Goal: Information Seeking & Learning: Learn about a topic

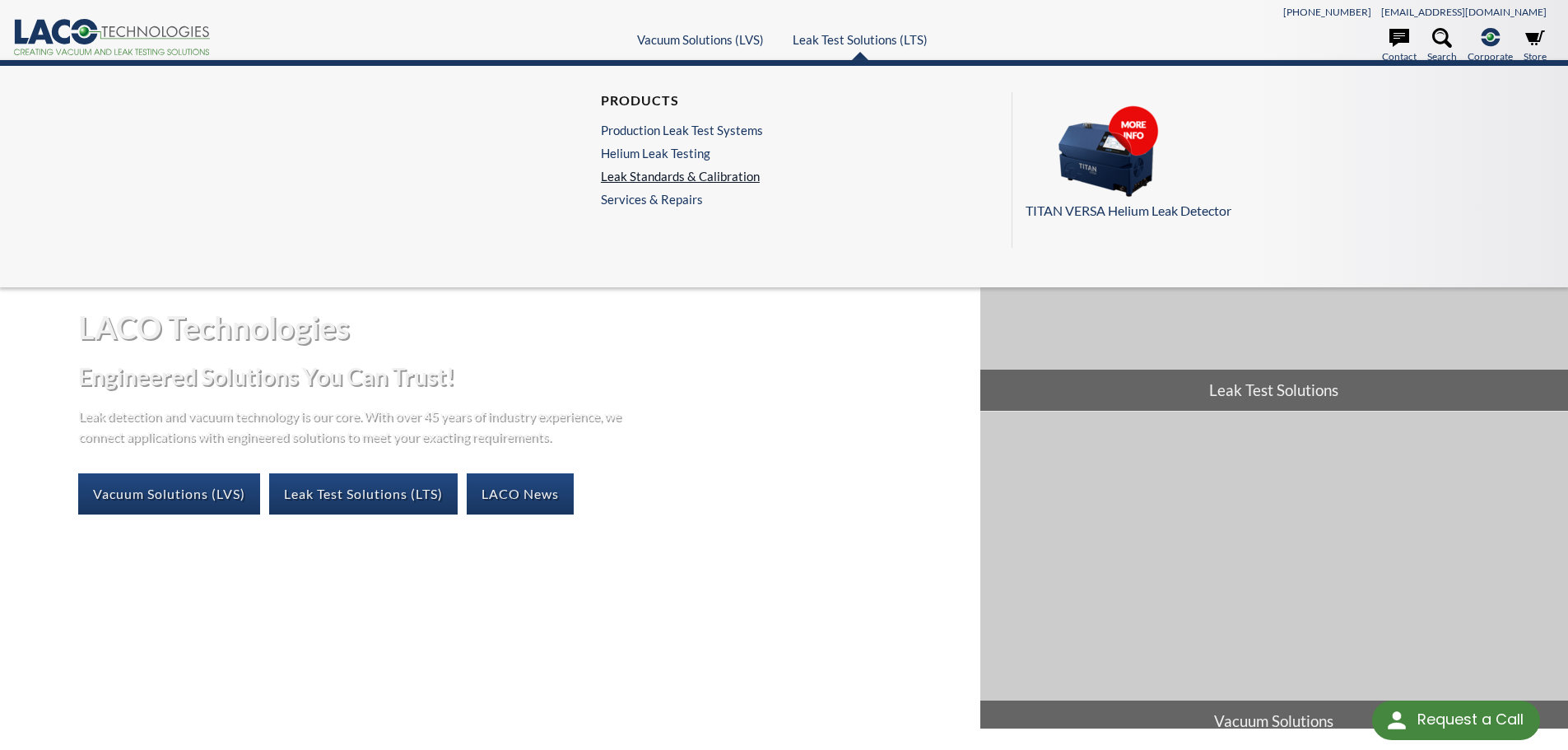
click at [660, 179] on link "Leak Standards & Calibration" at bounding box center [682, 175] width 163 height 15
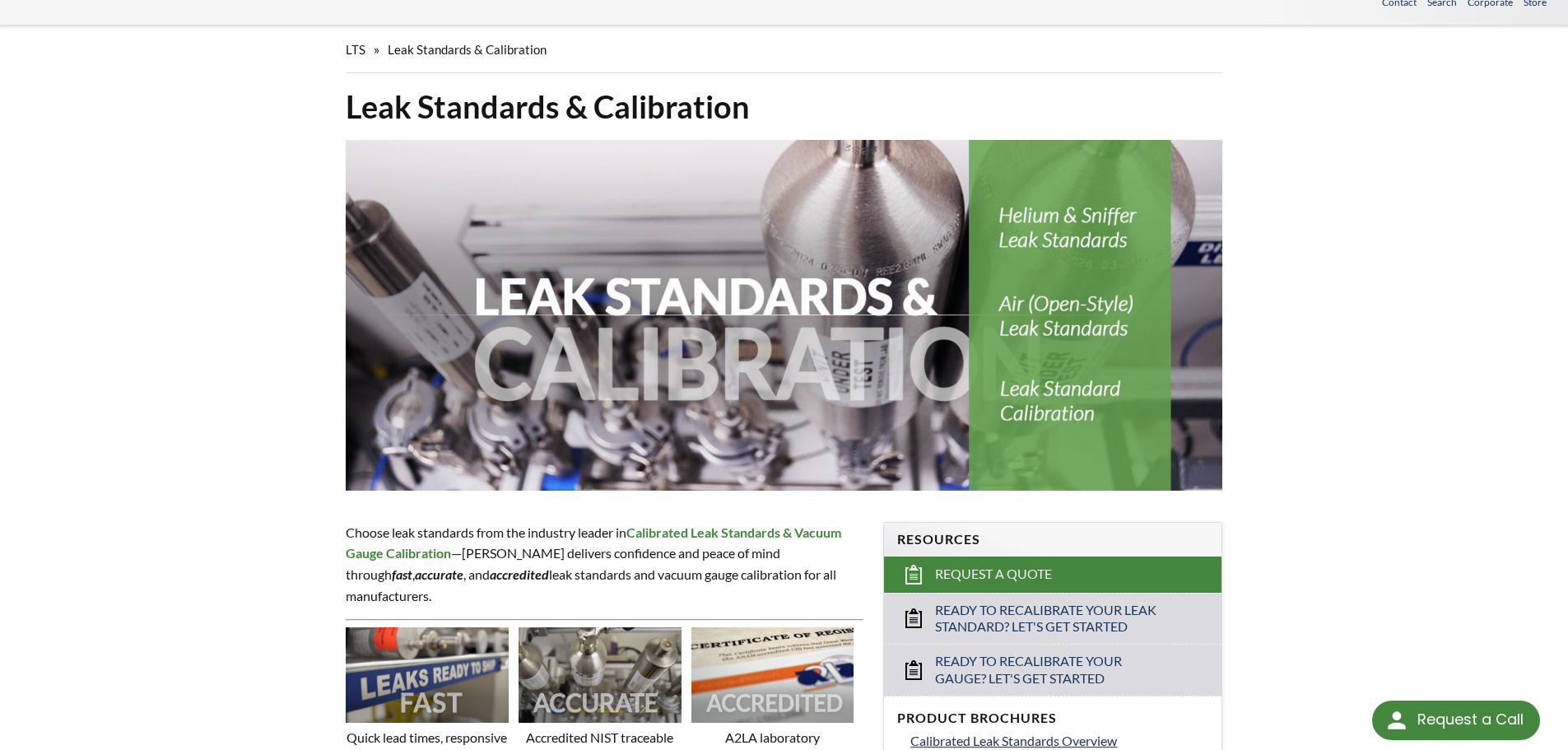
scroll to position [82, 0]
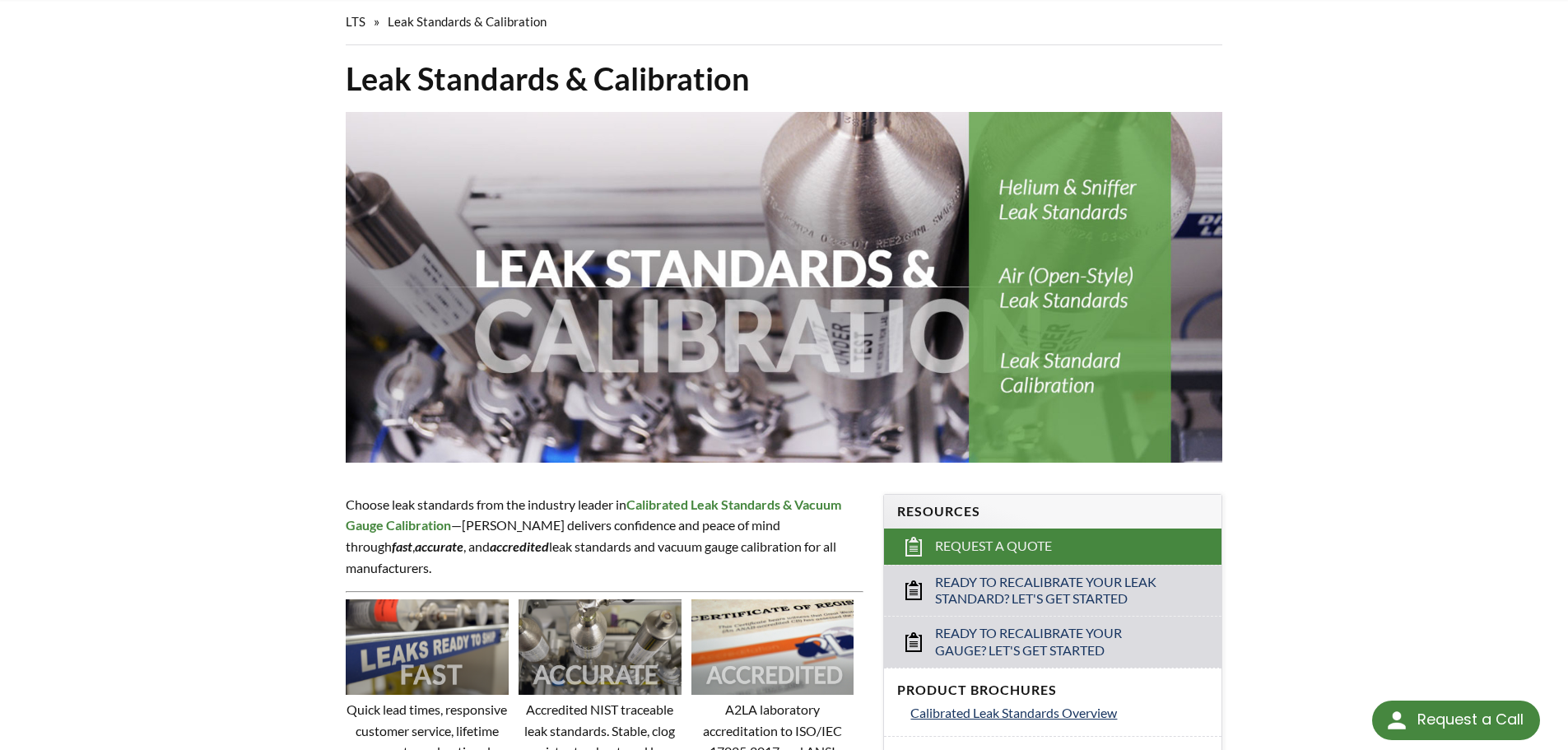
select select "Language Translate Widget"
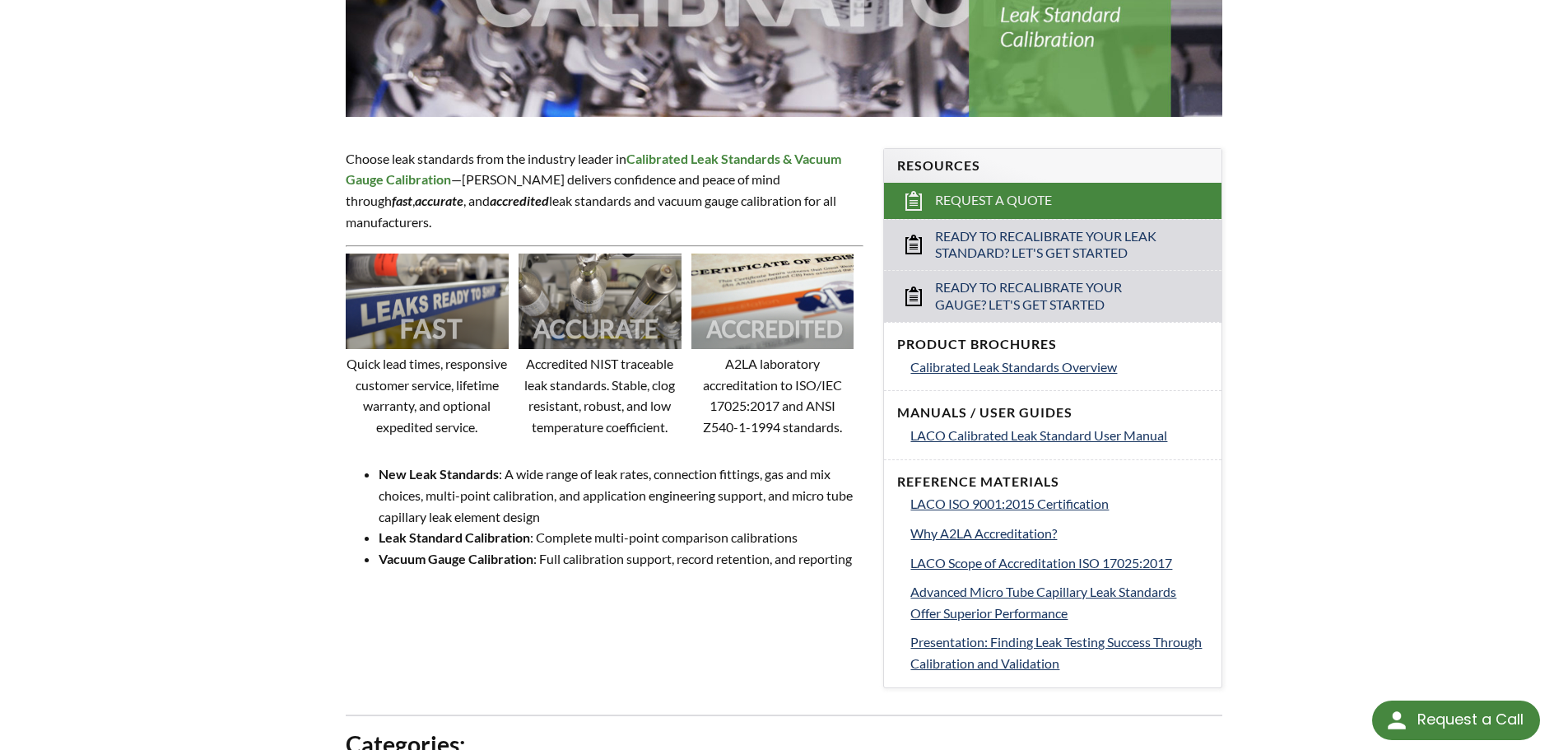
scroll to position [493, 0]
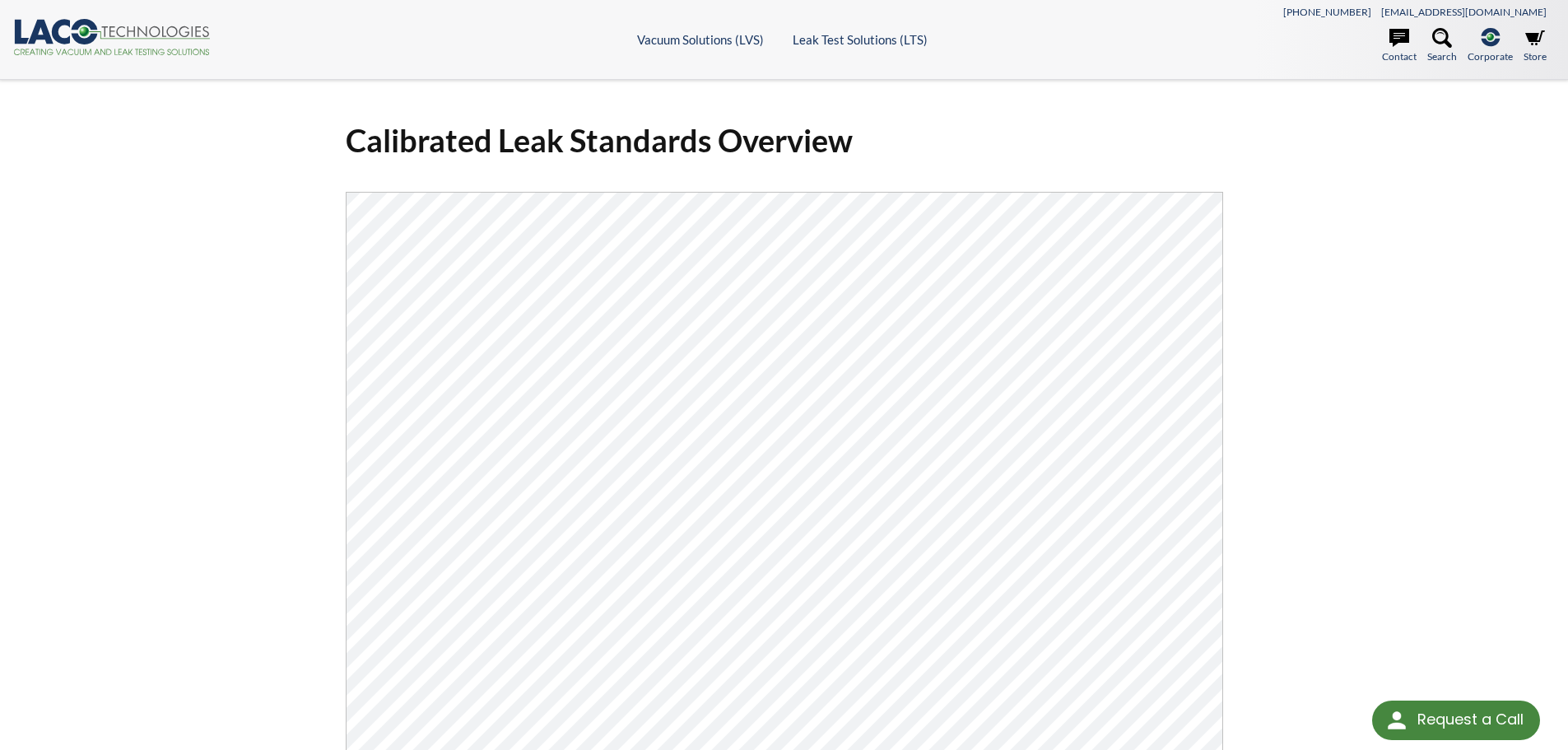
drag, startPoint x: 220, startPoint y: 32, endPoint x: 20, endPoint y: 22, distance: 200.2
click at [21, 22] on div ".cls-1{fill:#193661;}.cls-2{fill:#58595b;}.cls-3{fill:url(#radial-gradient);}.c…" at bounding box center [205, 38] width 385 height 40
drag, startPoint x: 10, startPoint y: 27, endPoint x: 334, endPoint y: 33, distance: 324.1
click at [334, 33] on header ".cls-1{fill:#193661;}.cls-2{fill:#58595b;}.cls-3{fill:url(#radial-gradient);}.c…" at bounding box center [784, 39] width 1568 height 80
drag, startPoint x: 192, startPoint y: 31, endPoint x: 0, endPoint y: 38, distance: 192.1
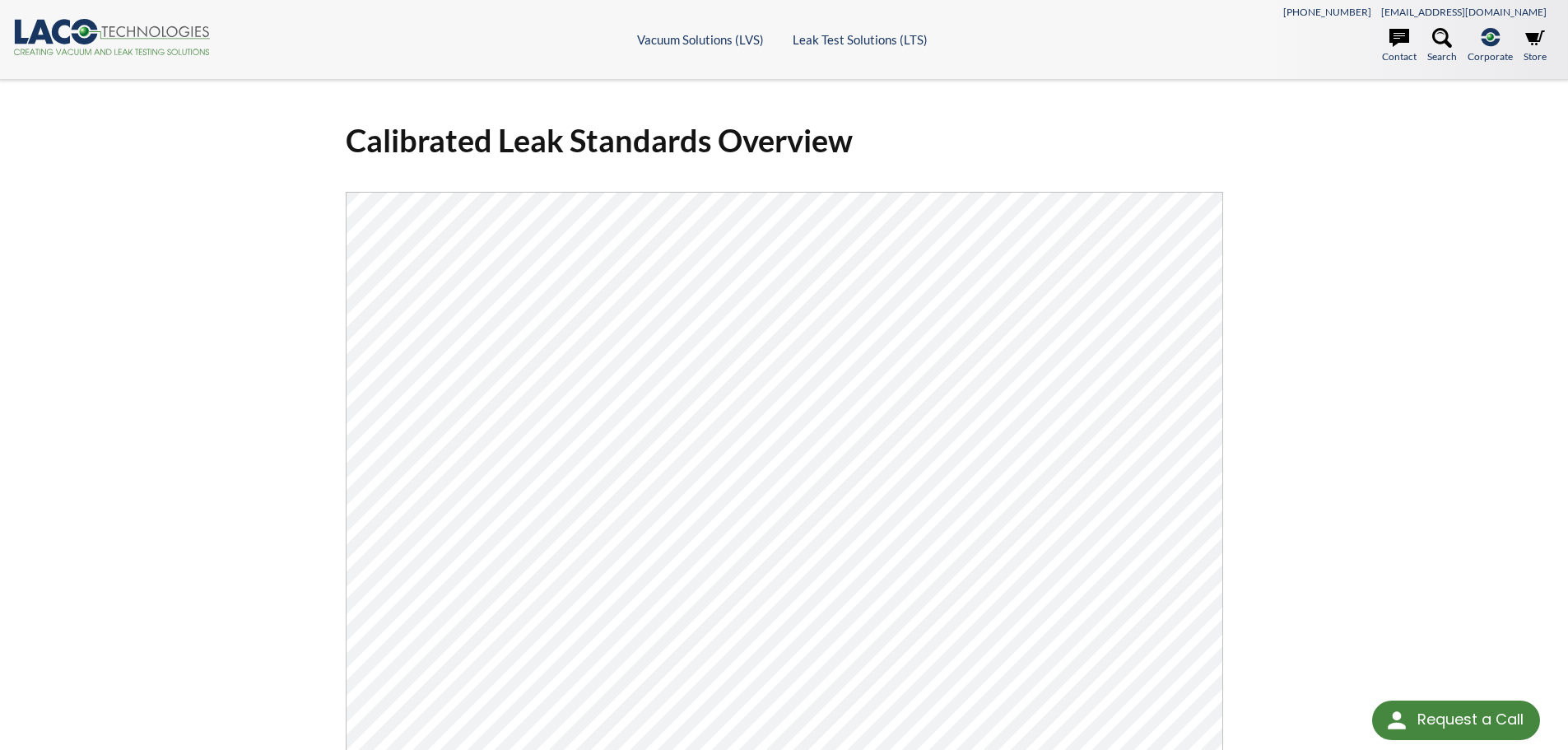
click at [0, 38] on header ".cls-1{fill:#193661;}.cls-2{fill:#58595b;}.cls-3{fill:url(#radial-gradient);}.c…" at bounding box center [784, 39] width 1568 height 80
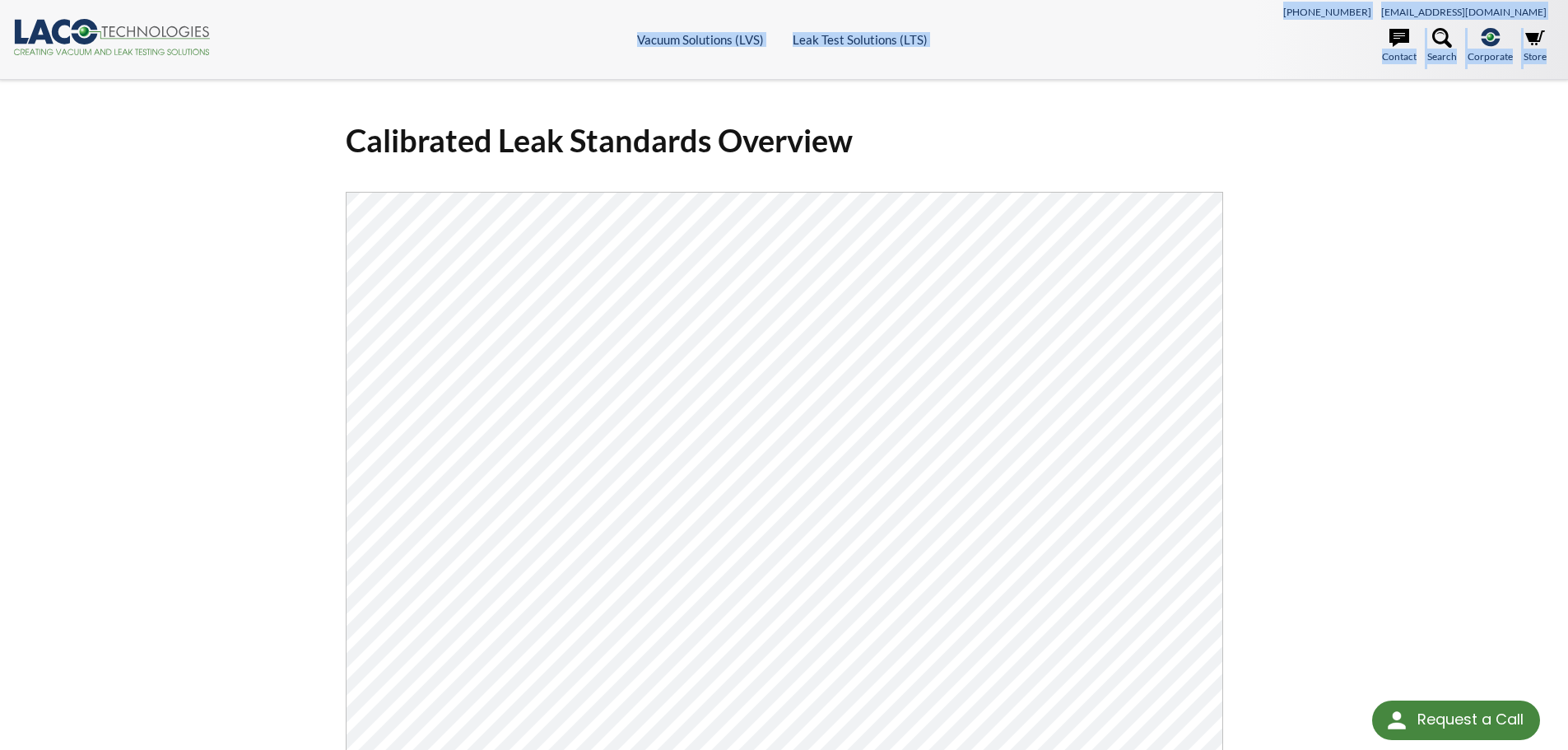
drag, startPoint x: 217, startPoint y: 32, endPoint x: 37, endPoint y: 124, distance: 202.1
click at [37, 124] on div ".cls-1{fill:#193661;}.cls-2{fill:#58595b;}.cls-3{fill:url(#radial-gradient);}.c…" at bounding box center [784, 687] width 1568 height 1374
drag, startPoint x: 74, startPoint y: 33, endPoint x: 463, endPoint y: 65, distance: 390.3
click at [463, 65] on header ".cls-1{fill:#193661;}.cls-2{fill:#58595b;}.cls-3{fill:url(#radial-gradient);}.c…" at bounding box center [784, 39] width 1568 height 80
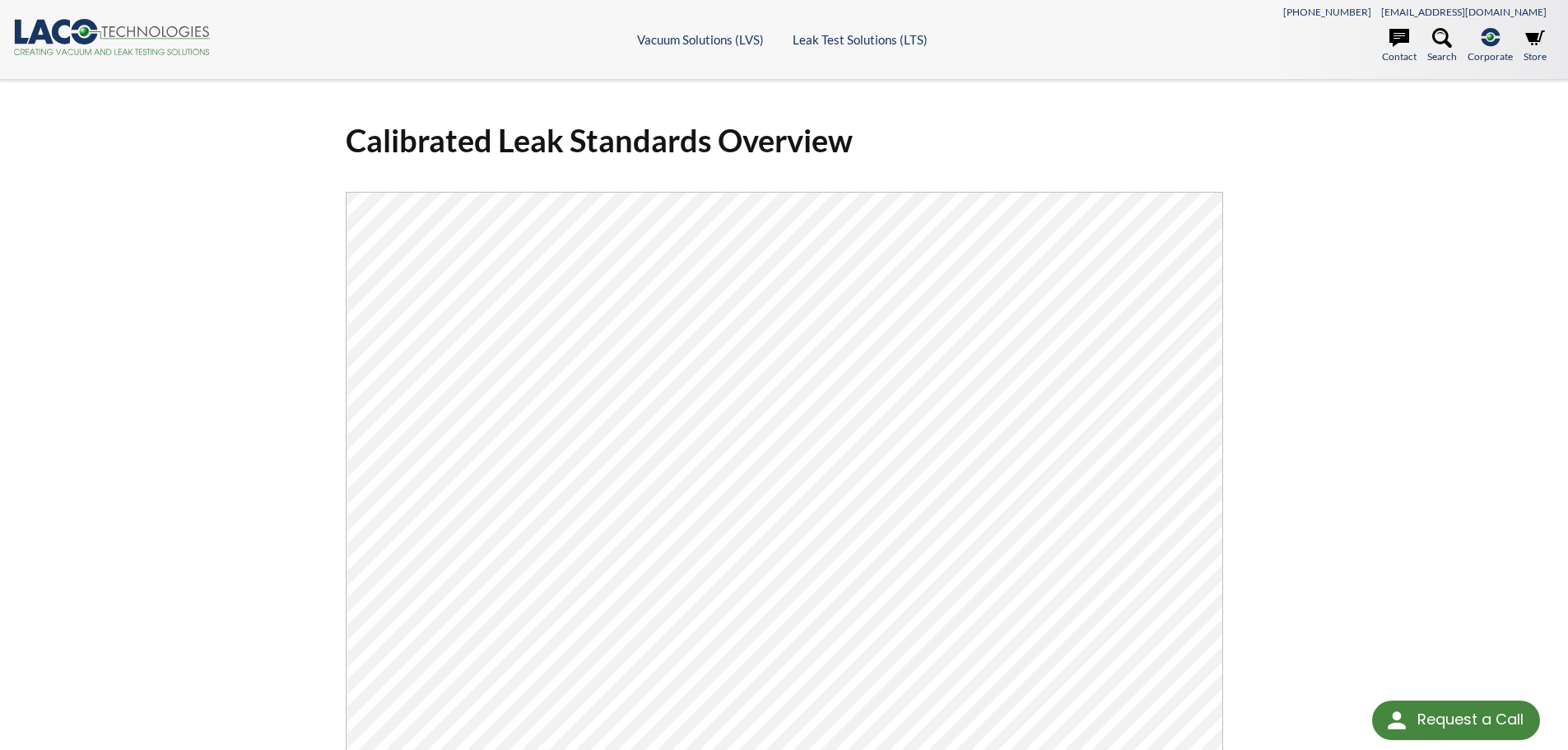
click at [139, 29] on icon at bounding box center [155, 32] width 107 height 11
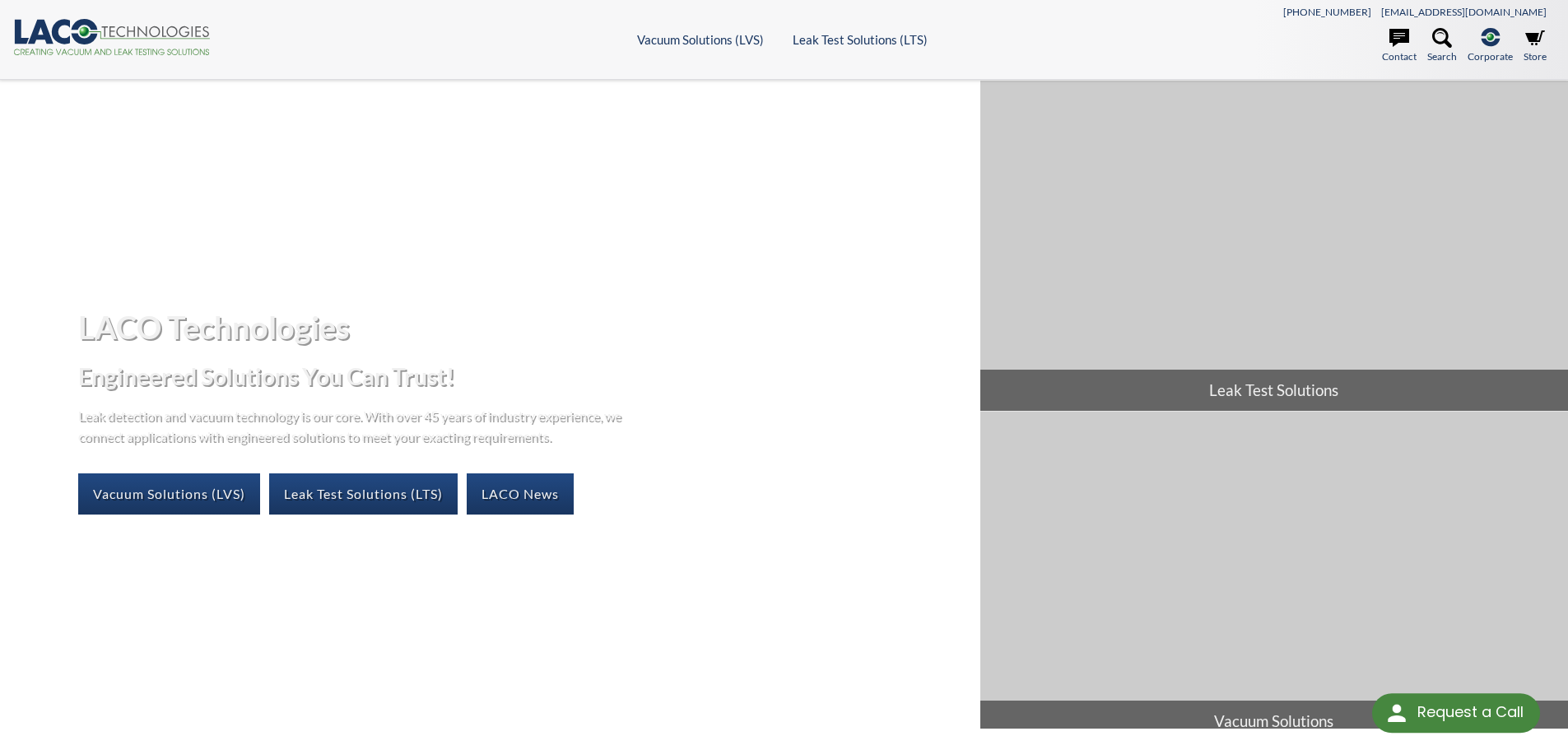
select select "Language Translate Widget"
drag, startPoint x: 216, startPoint y: 32, endPoint x: 78, endPoint y: 43, distance: 138.4
click at [78, 43] on div ".cls-1{fill:#193661;}.cls-2{fill:#58595b;}.cls-3{fill:url(#radial-gradient);}.c…" at bounding box center [205, 38] width 385 height 40
drag, startPoint x: 580, startPoint y: 36, endPoint x: 1087, endPoint y: 48, distance: 507.1
click at [1087, 48] on header ".cls-1{fill:#193661;}.cls-2{fill:#58595b;}.cls-3{fill:url(#radial-gradient);}.c…" at bounding box center [784, 39] width 1568 height 80
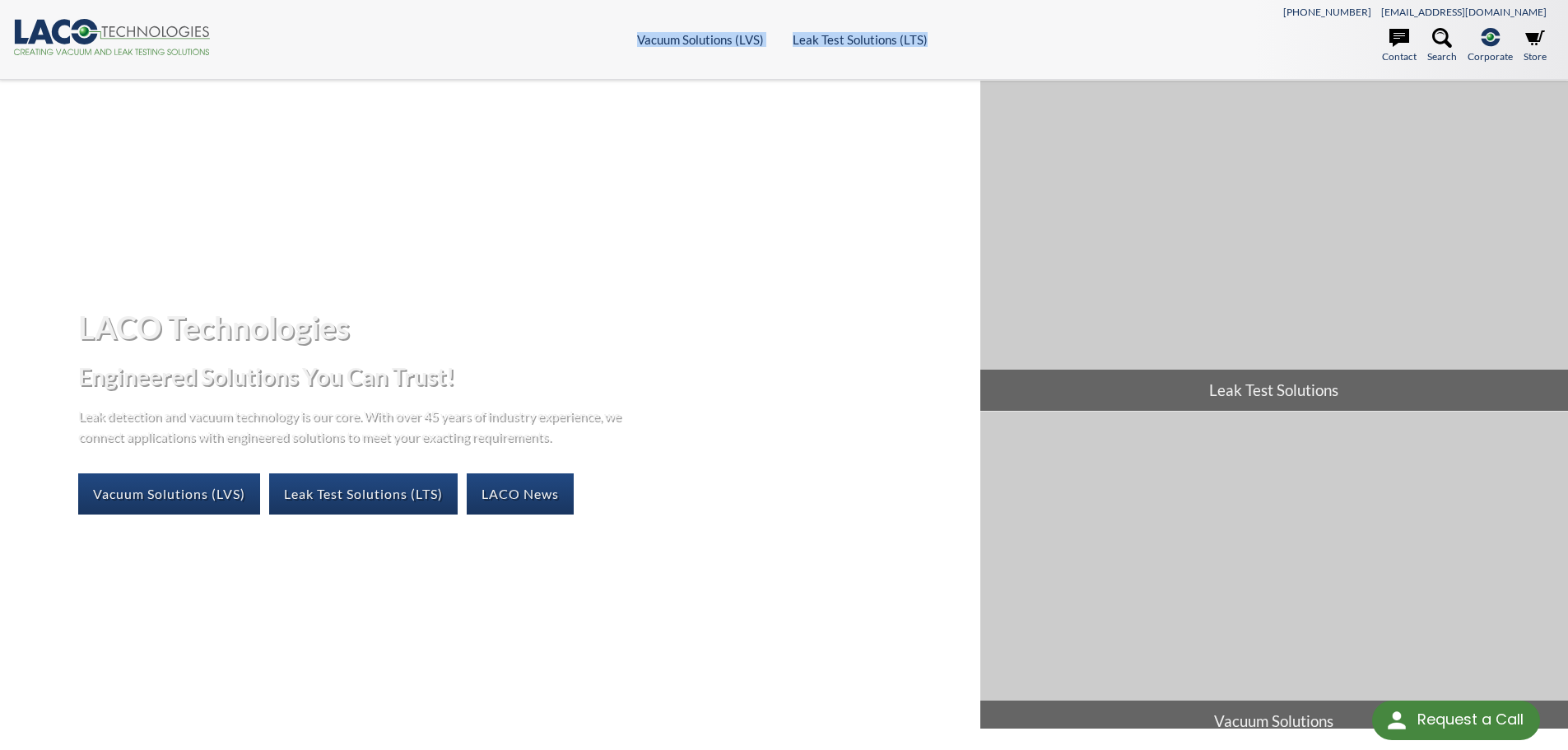
click at [1128, 15] on header ".cls-1{fill:#193661;}.cls-2{fill:#58595b;}.cls-3{fill:url(#radial-gradient);}.c…" at bounding box center [784, 39] width 1568 height 80
drag, startPoint x: 13, startPoint y: 32, endPoint x: 334, endPoint y: 37, distance: 321.0
click at [334, 37] on div ".cls-1{fill:#193661;}.cls-2{fill:#58595b;}.cls-3{fill:url(#radial-gradient);}.c…" at bounding box center [205, 38] width 385 height 40
drag, startPoint x: 210, startPoint y: 32, endPoint x: 75, endPoint y: 33, distance: 135.0
click at [75, 33] on div ".cls-1{fill:#193661;}.cls-2{fill:#58595b;}.cls-3{fill:url(#radial-gradient);}.c…" at bounding box center [205, 38] width 385 height 40
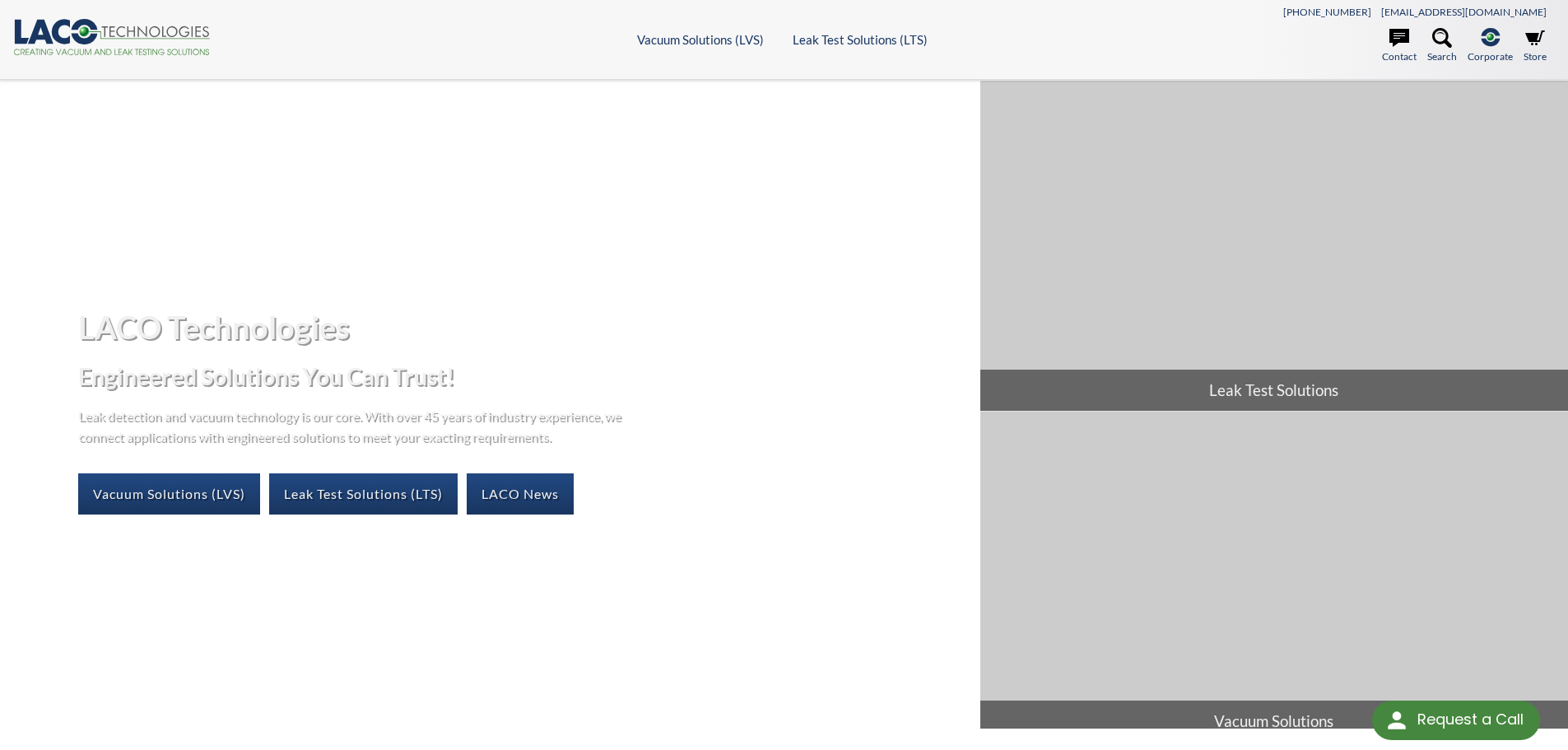
click at [75, 33] on icon at bounding box center [84, 32] width 27 height 26
select select "Language Translate Widget"
drag, startPoint x: 212, startPoint y: 32, endPoint x: 8, endPoint y: 39, distance: 204.1
click at [8, 39] on header ".cls-1{fill:#193661;}.cls-2{fill:#58595b;}.cls-3{fill:url(#radial-gradient);}.c…" at bounding box center [784, 39] width 1568 height 80
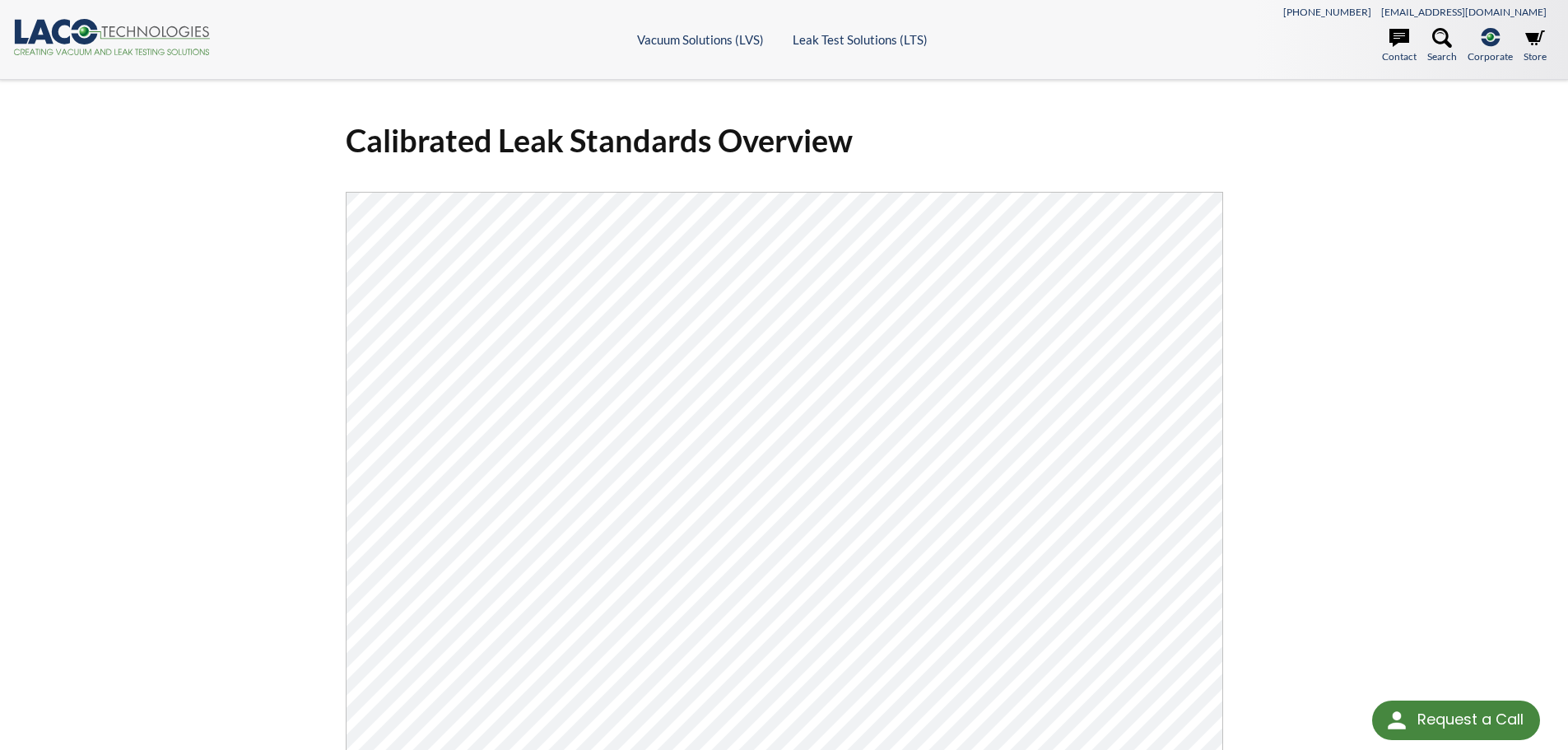
select select "Language Translate Widget"
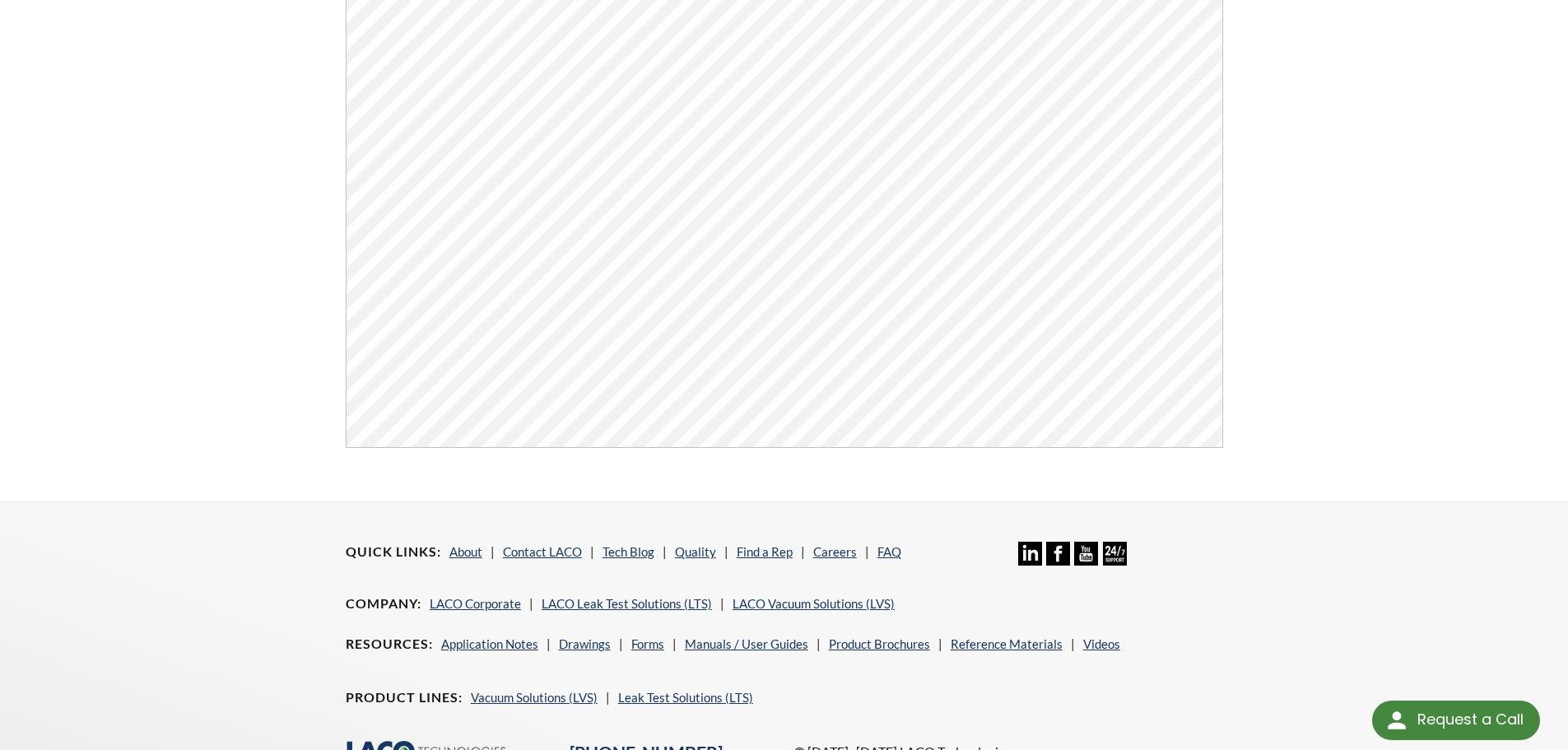
scroll to position [626, 0]
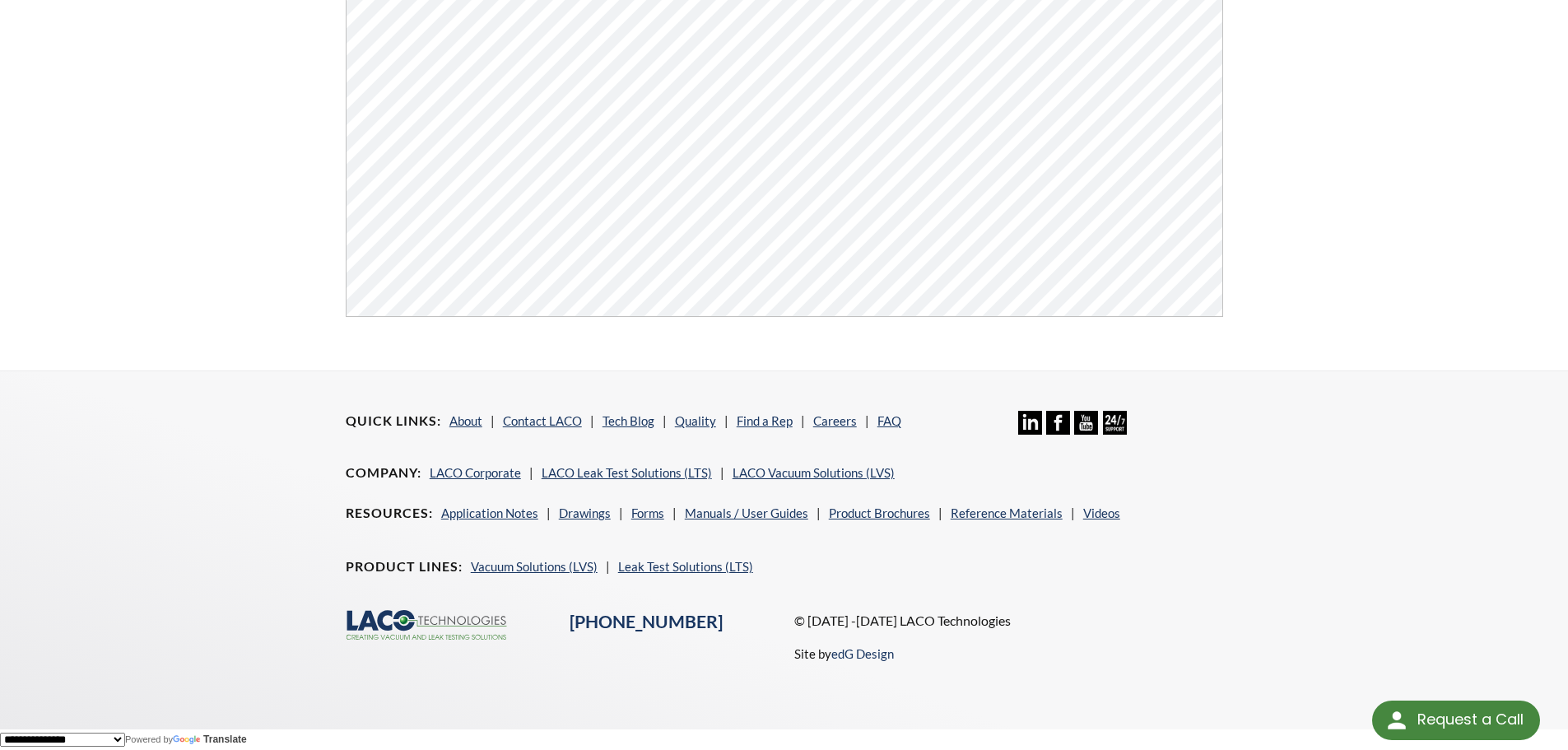
drag, startPoint x: 331, startPoint y: 623, endPoint x: 521, endPoint y: 616, distance: 190.1
click at [521, 616] on div "Quick Links About Contact LACO Tech Blog Quality Find a Rep Careers FAQ Linkedi…" at bounding box center [784, 537] width 1054 height 332
drag, startPoint x: 520, startPoint y: 627, endPoint x: 294, endPoint y: 619, distance: 226.1
click at [270, 622] on div "Quick Links About Contact LACO Tech Blog Quality Find a Rep Careers FAQ Linkedi…" at bounding box center [784, 537] width 1054 height 332
